Goal: Task Accomplishment & Management: Complete application form

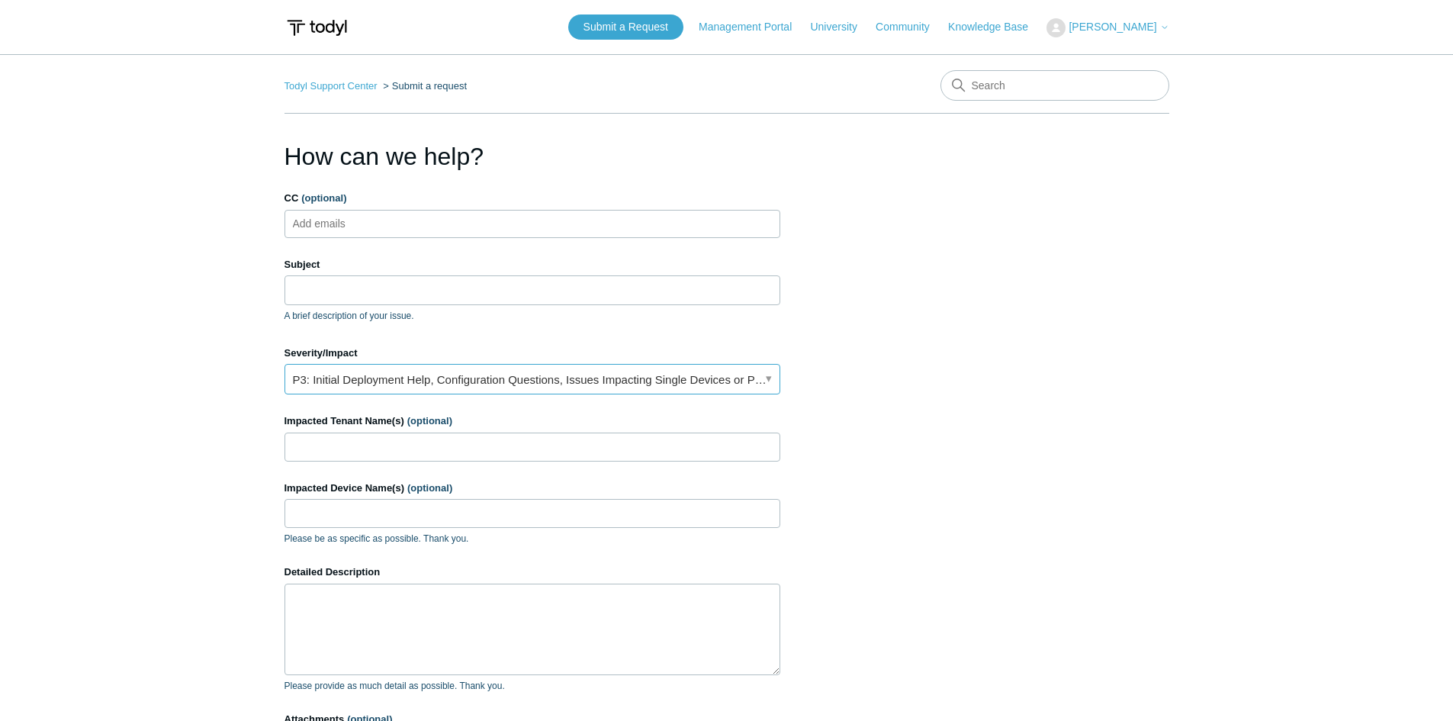
click at [541, 381] on link "P3: Initial Deployment Help, Configuration Questions, Issues Impacting Single D…" at bounding box center [533, 379] width 496 height 31
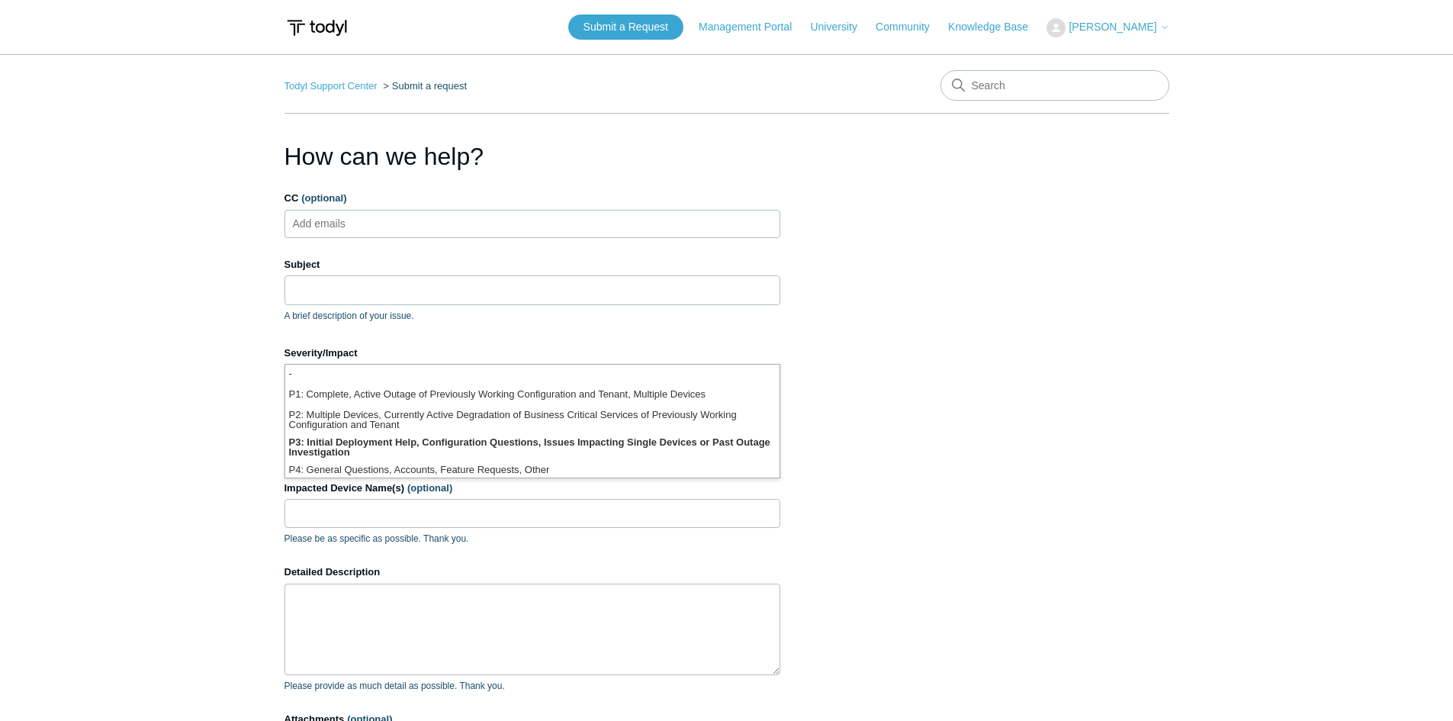
click at [467, 421] on li "P2: Multiple Devices, Currently Active Degradation of Business Critical Service…" at bounding box center [532, 419] width 494 height 27
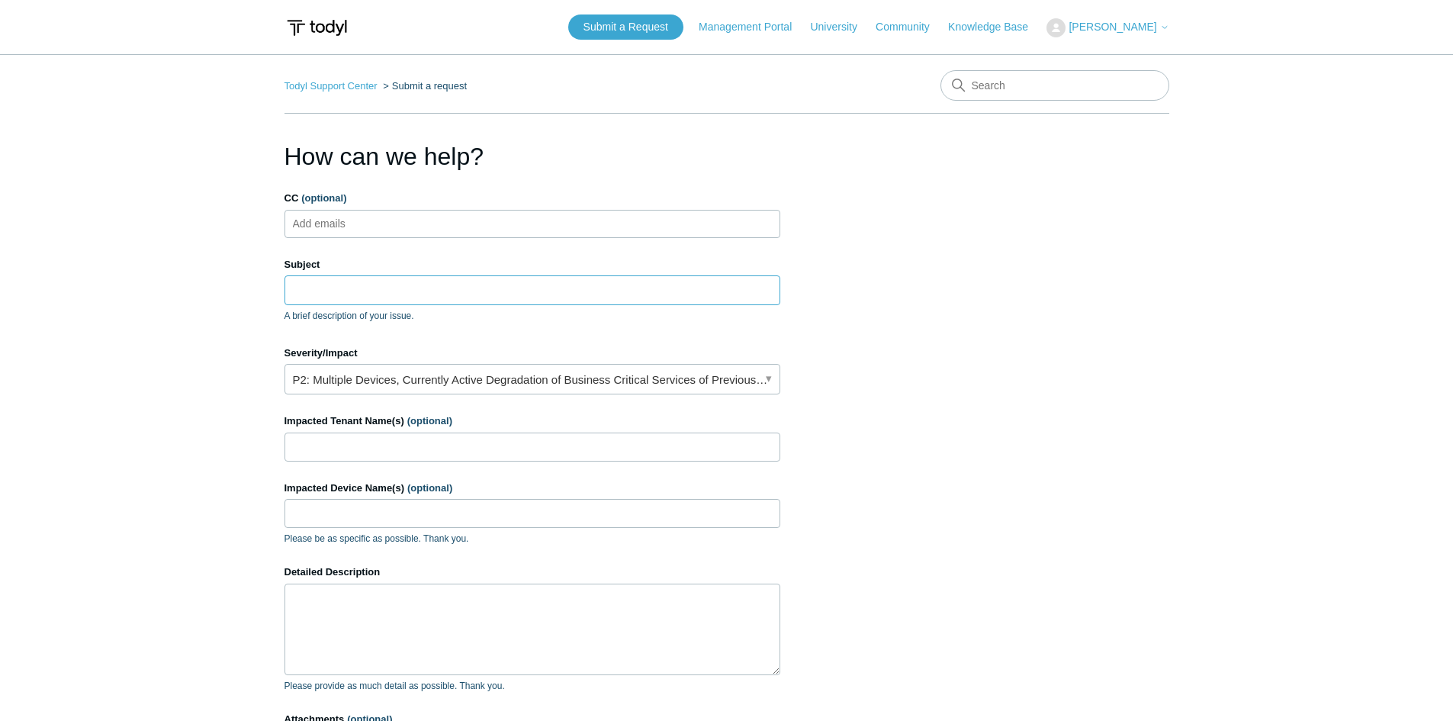
click at [479, 289] on input "Subject" at bounding box center [533, 289] width 496 height 29
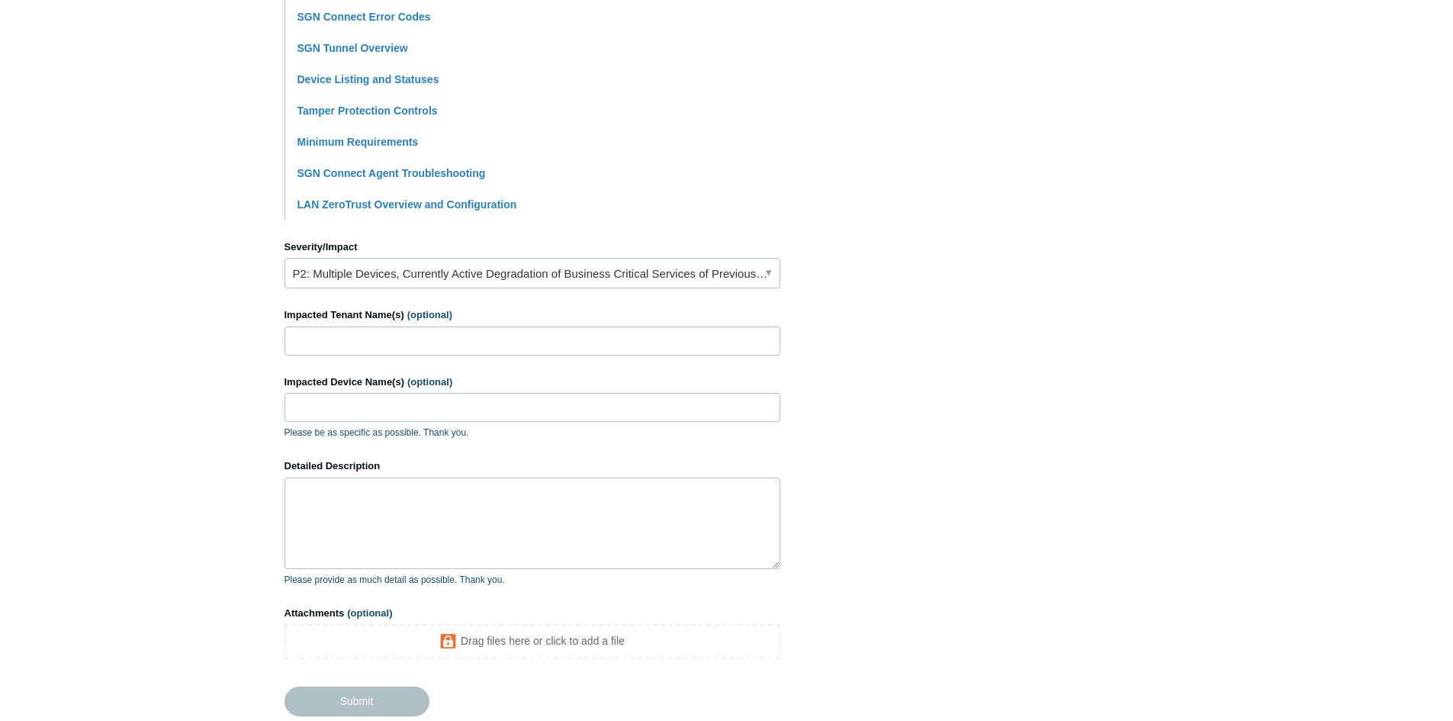
scroll to position [534, 0]
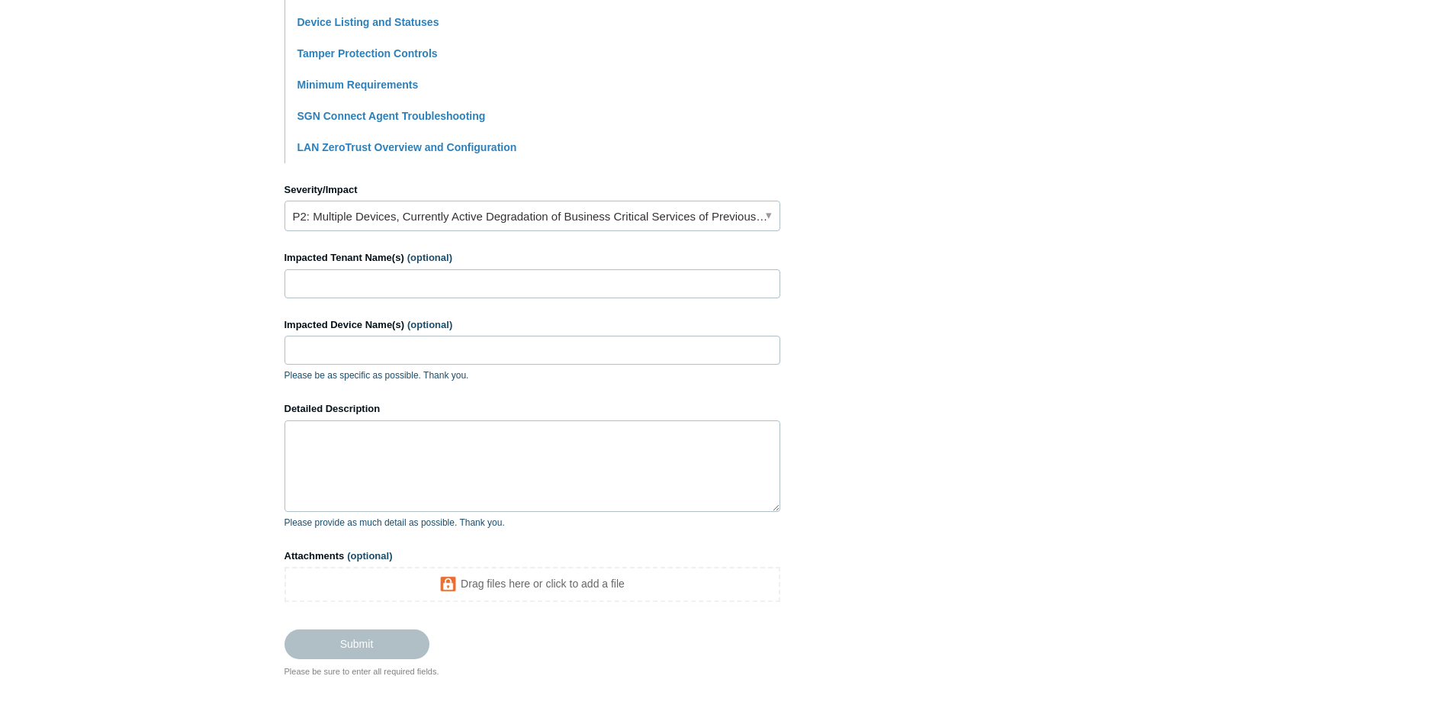
type input "Agents not showing online, possibly not preventing"
click at [391, 281] on input "Impacted Tenant Name(s) (optional)" at bounding box center [533, 283] width 496 height 29
type input "Lincoln Health"
type input "Multiple"
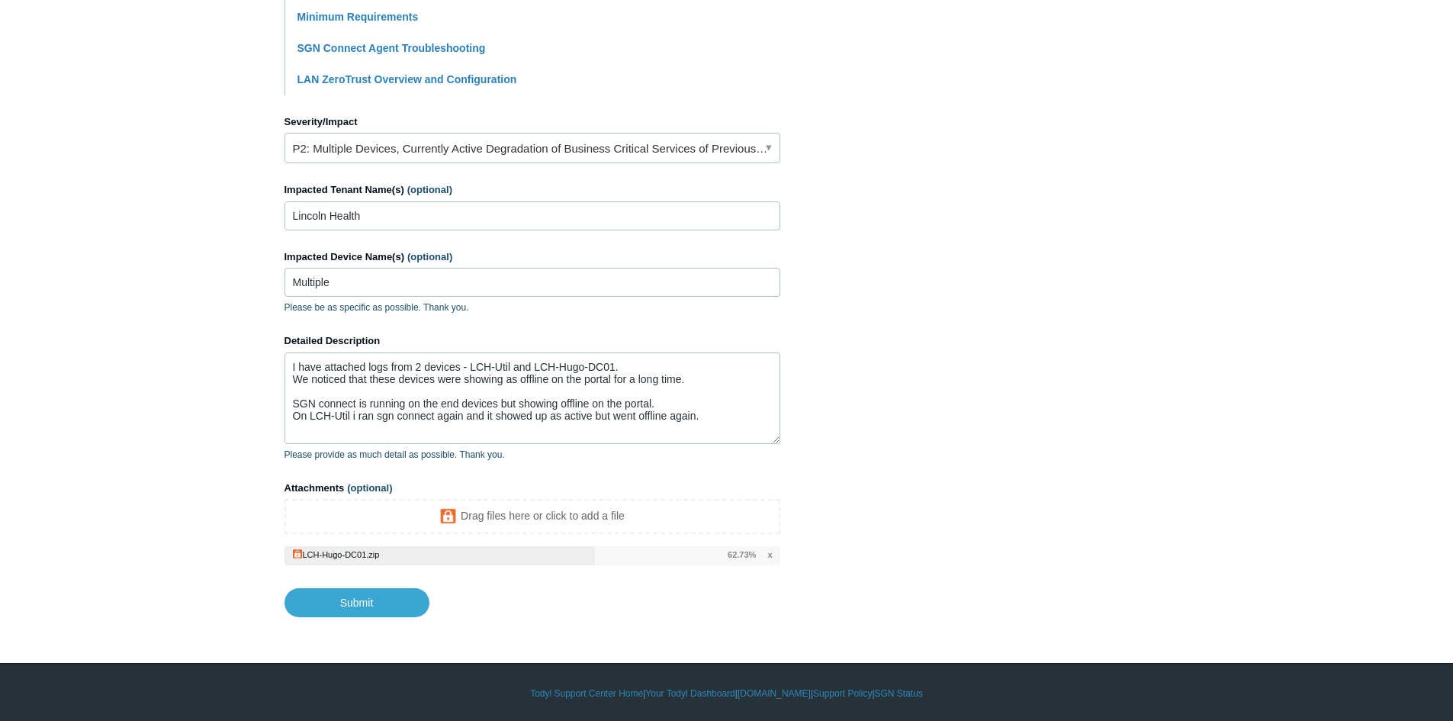
scroll to position [604, 0]
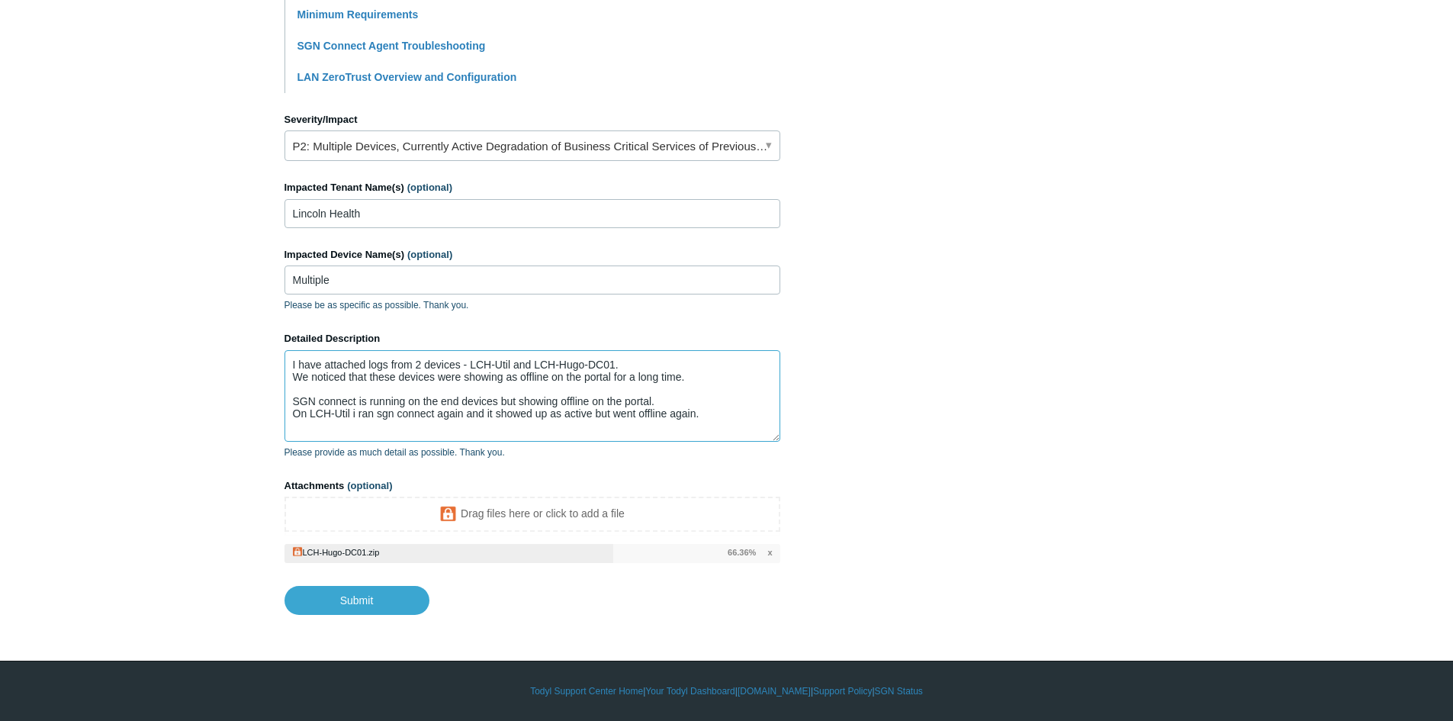
click at [447, 415] on textarea "I have attached logs from 2 devices - LCH-Util and LCH-Hugo-DC01. We noticed th…" at bounding box center [533, 396] width 496 height 92
click at [365, 414] on textarea "I have attached logs from 2 devices - LCH-Util and LCH-Hugo-DC01. We noticed th…" at bounding box center [533, 396] width 496 height 92
click at [465, 413] on textarea "I have attached logs from 2 devices - LCH-Util and LCH-Hugo-DC01. We noticed th…" at bounding box center [533, 396] width 496 height 92
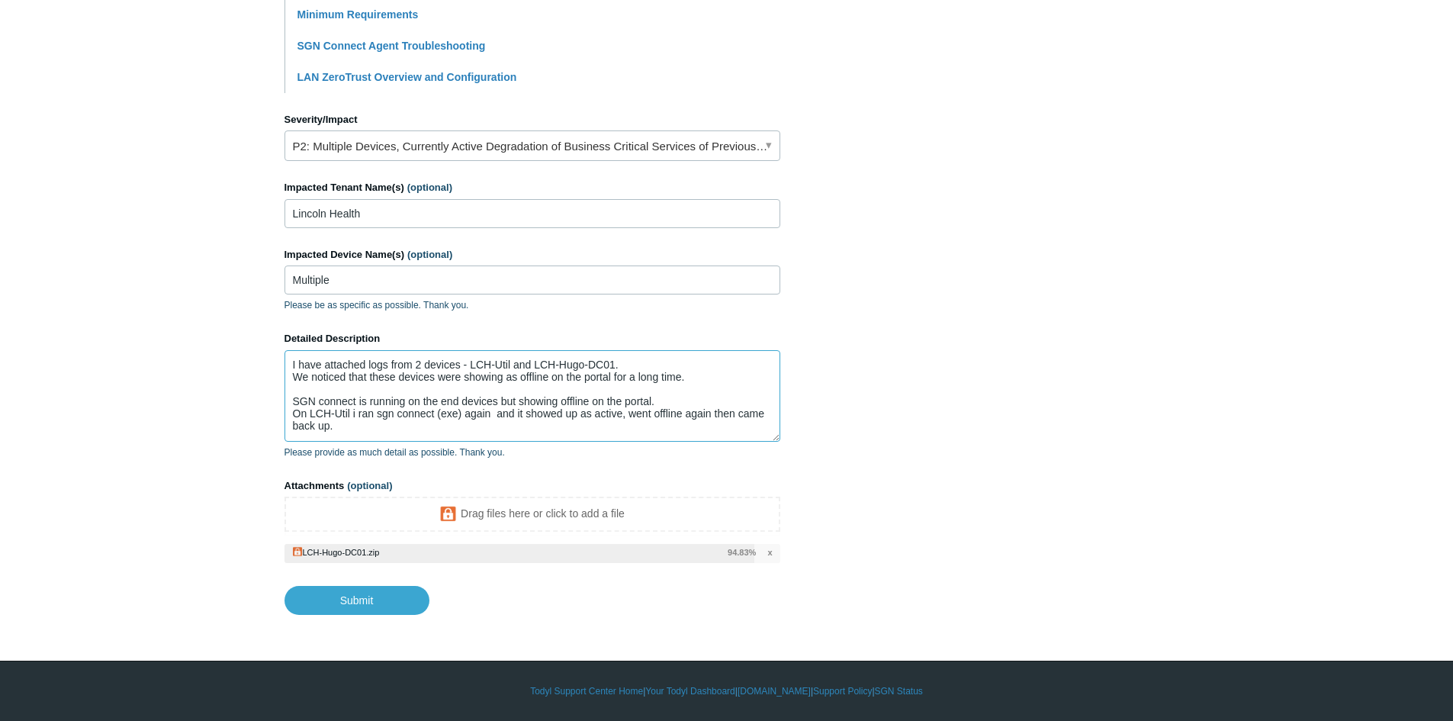
type textarea "I have attached logs from 2 devices - LCH-Util and LCH-Hugo-DC01. We noticed th…"
